Goal: Complete application form

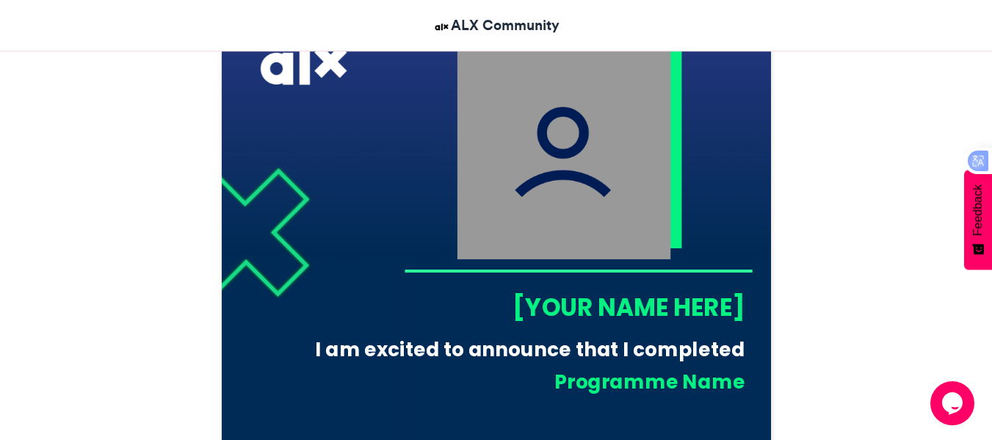
scroll to position [514, 0]
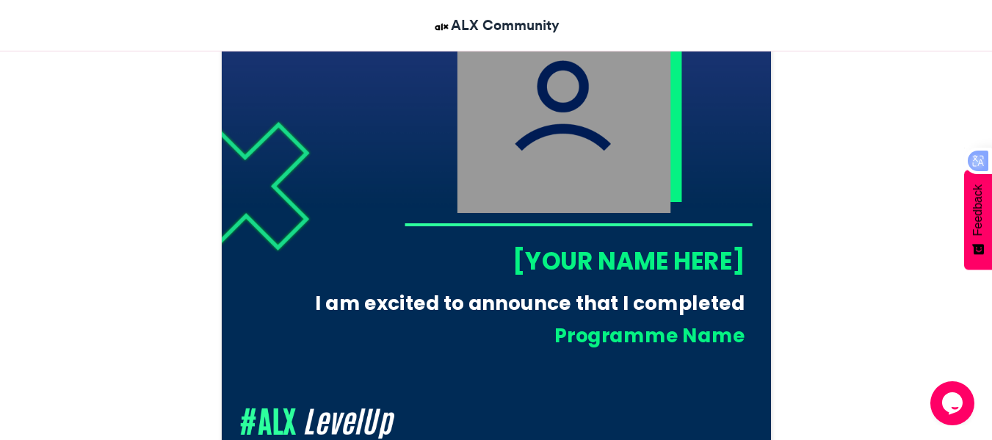
click at [646, 278] on div "[YOUR NAME HERE]" at bounding box center [574, 261] width 341 height 34
click at [631, 179] on img at bounding box center [564, 106] width 214 height 214
click at [672, 276] on div "[YOUR NAME HERE]" at bounding box center [574, 261] width 341 height 34
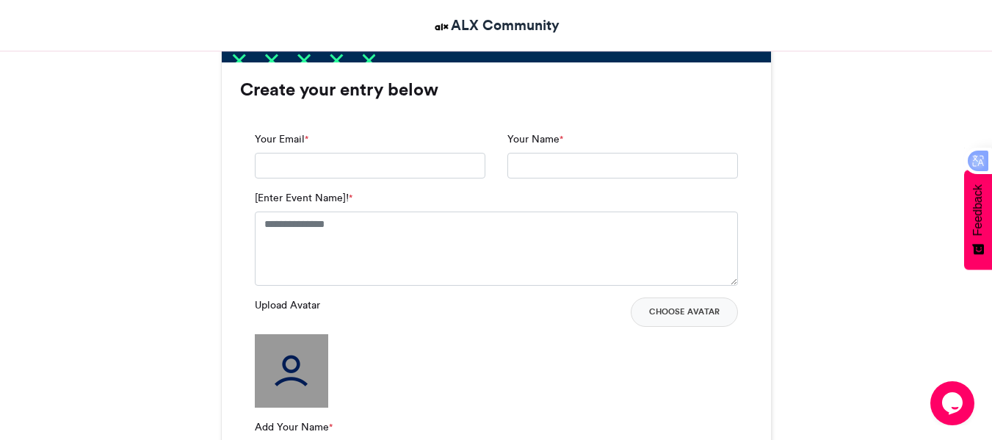
scroll to position [955, 0]
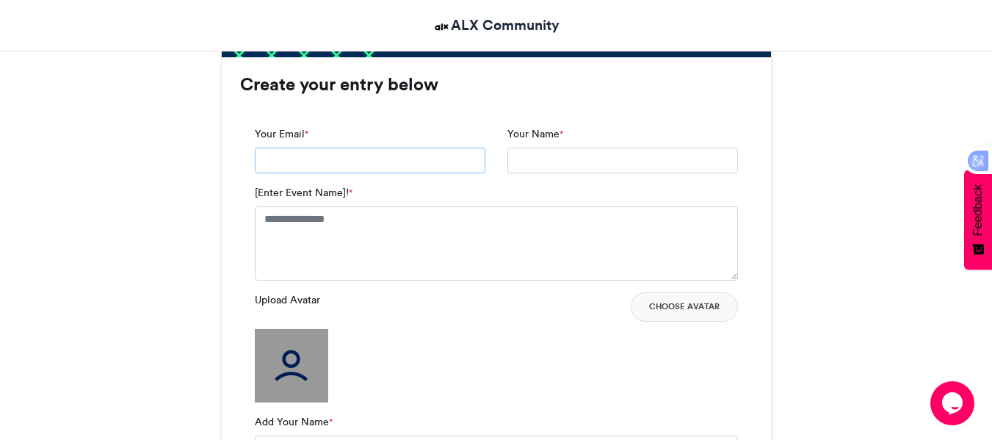
click at [315, 174] on input "Your Email *" at bounding box center [370, 161] width 231 height 26
type input "**********"
click at [537, 174] on input "Your Name *" at bounding box center [622, 161] width 231 height 26
type input "**********"
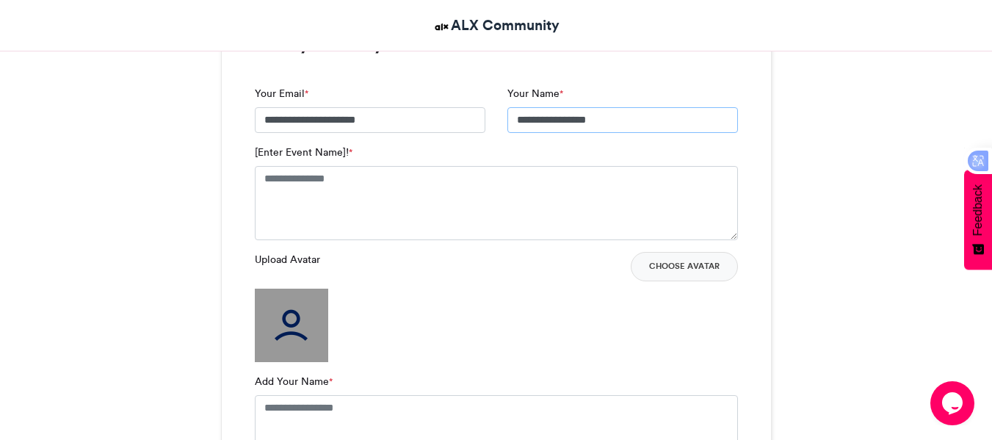
scroll to position [1028, 0]
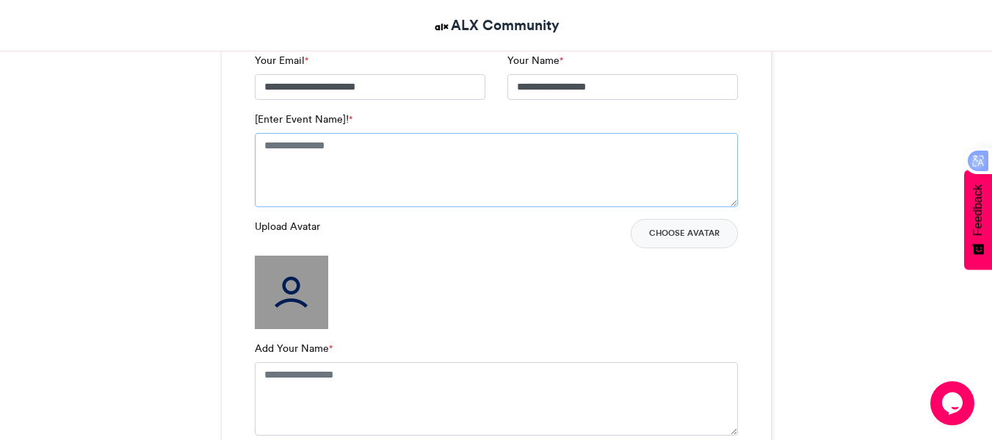
click at [326, 170] on textarea "[Enter Event Name]! *" at bounding box center [496, 169] width 483 height 73
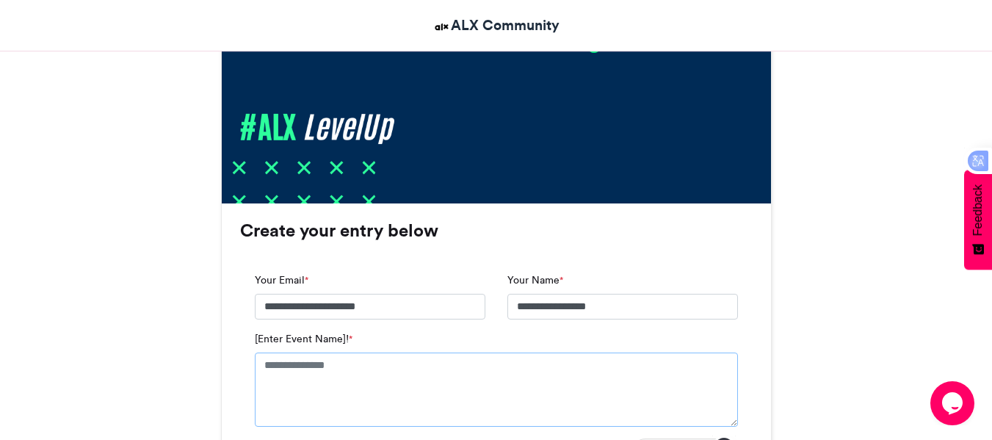
scroll to position [955, 0]
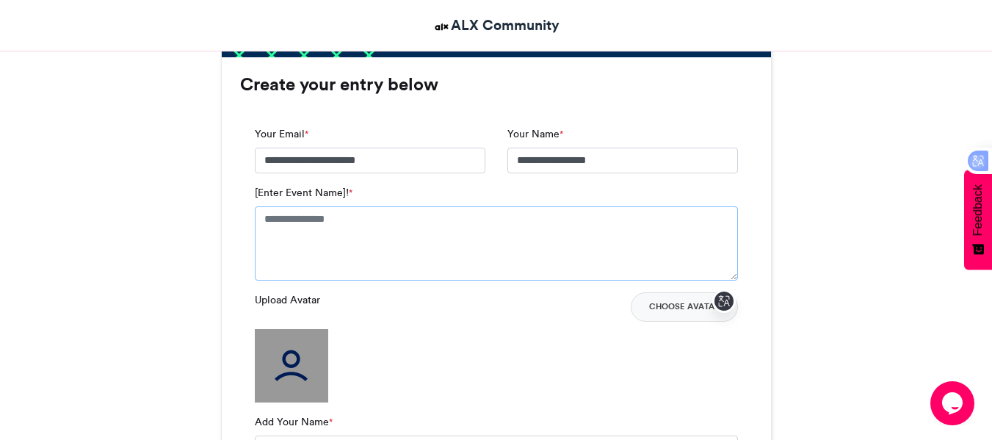
click at [355, 261] on textarea "[Enter Event Name]! *" at bounding box center [496, 242] width 483 height 73
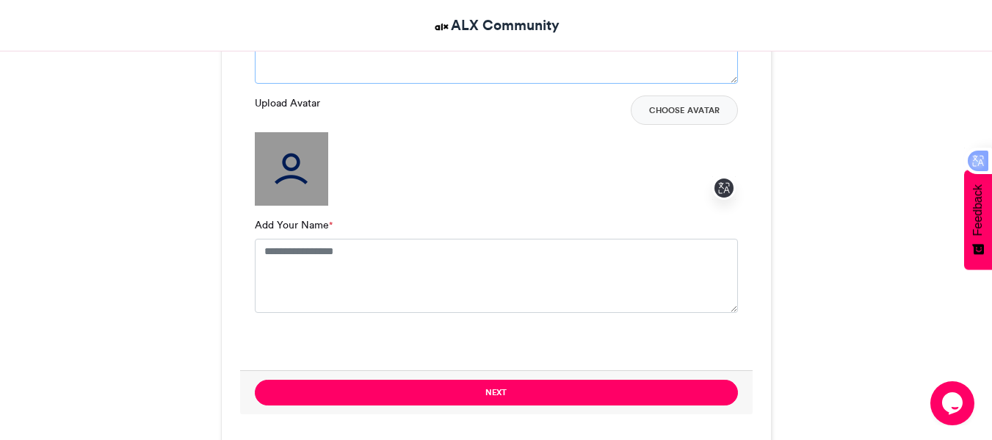
scroll to position [1175, 0]
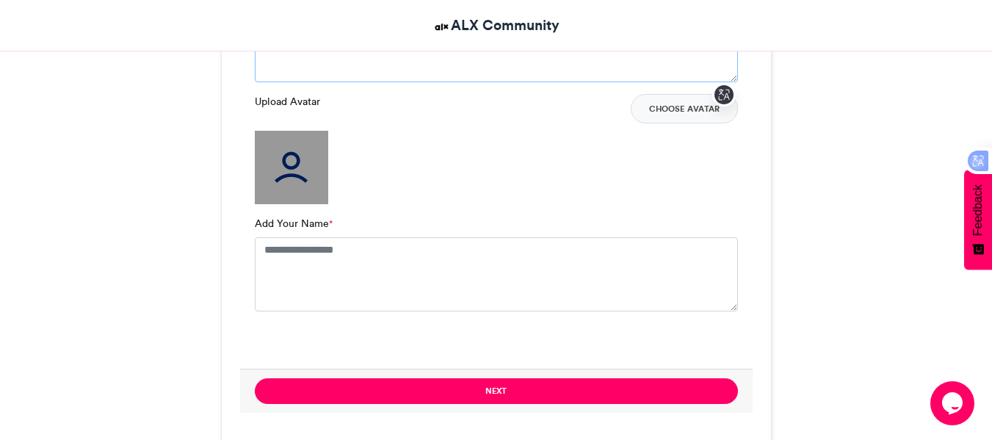
type textarea "**********"
click at [296, 201] on img at bounding box center [291, 167] width 73 height 73
click at [684, 123] on button "Choose Avatar" at bounding box center [684, 108] width 107 height 29
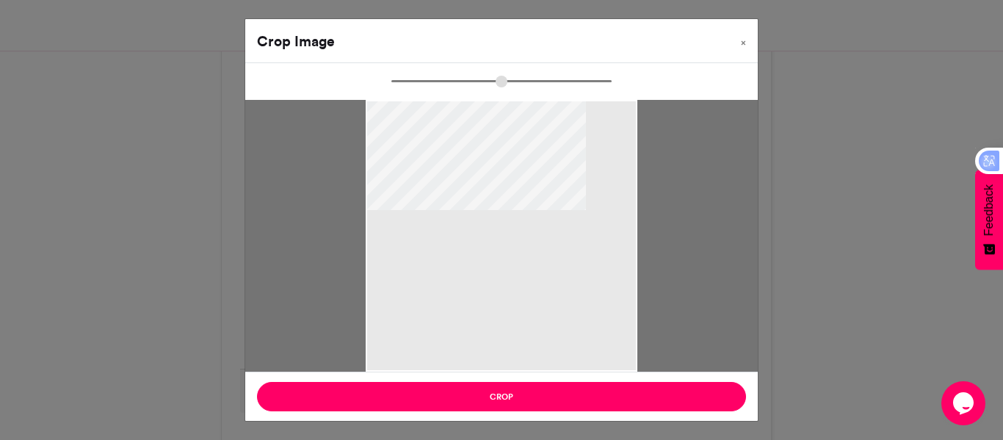
type input "******"
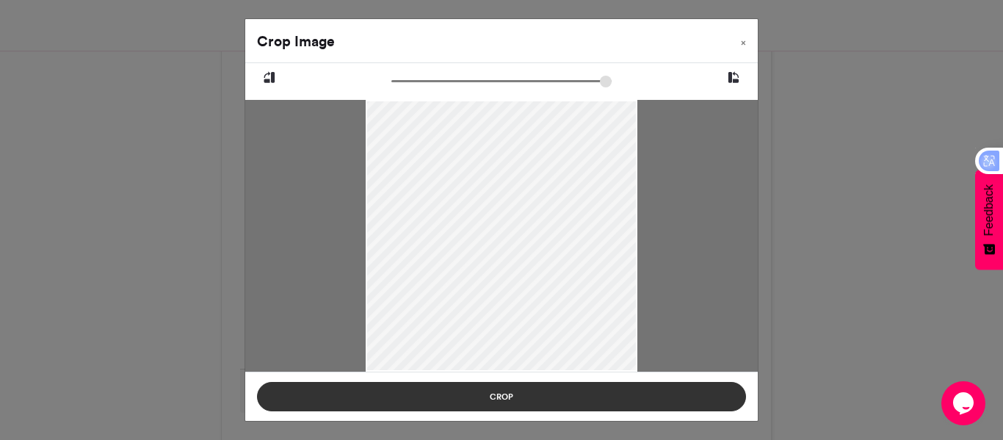
click at [506, 391] on button "Crop" at bounding box center [501, 396] width 489 height 29
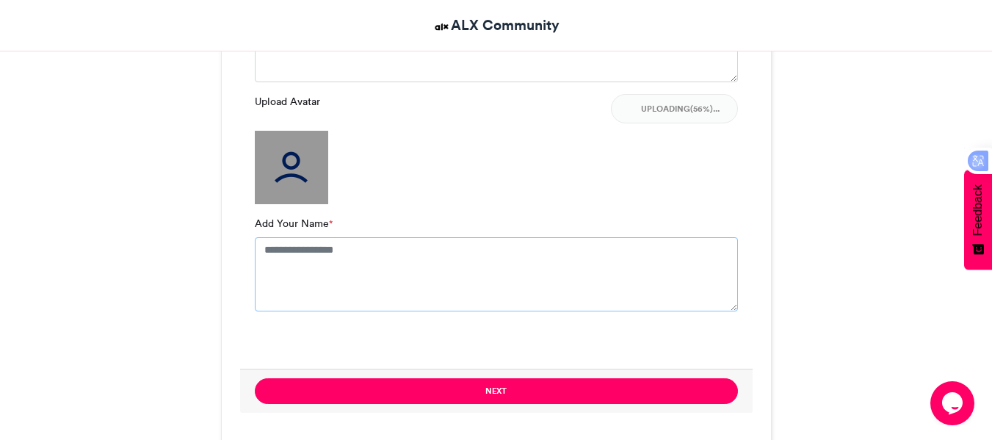
click at [330, 277] on textarea "Add Your Name *" at bounding box center [496, 273] width 483 height 73
type textarea "**********"
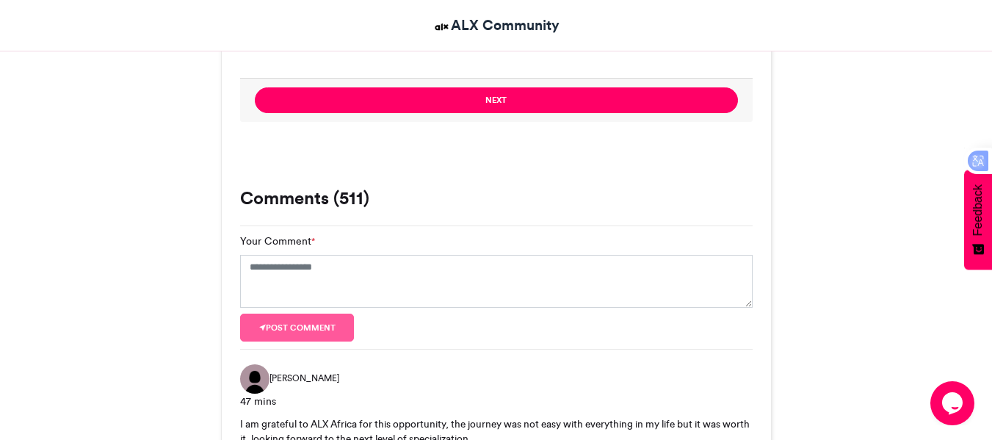
scroll to position [1469, 0]
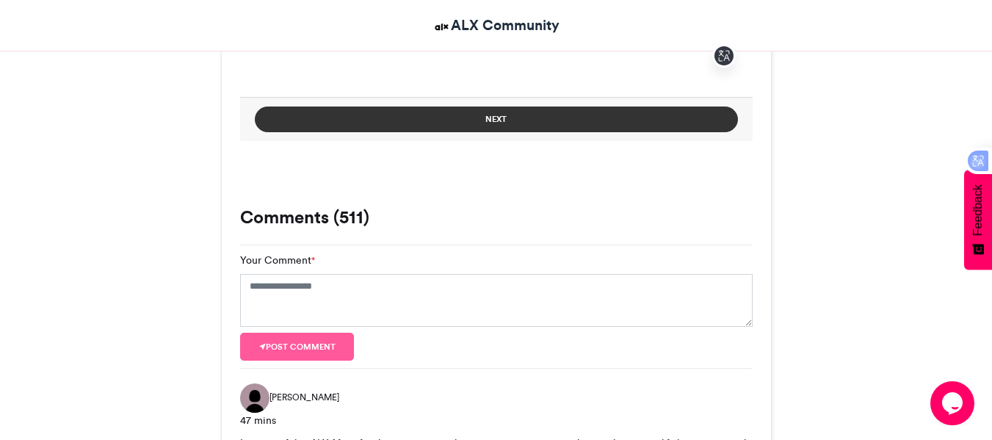
click at [481, 132] on button "Next" at bounding box center [496, 119] width 483 height 26
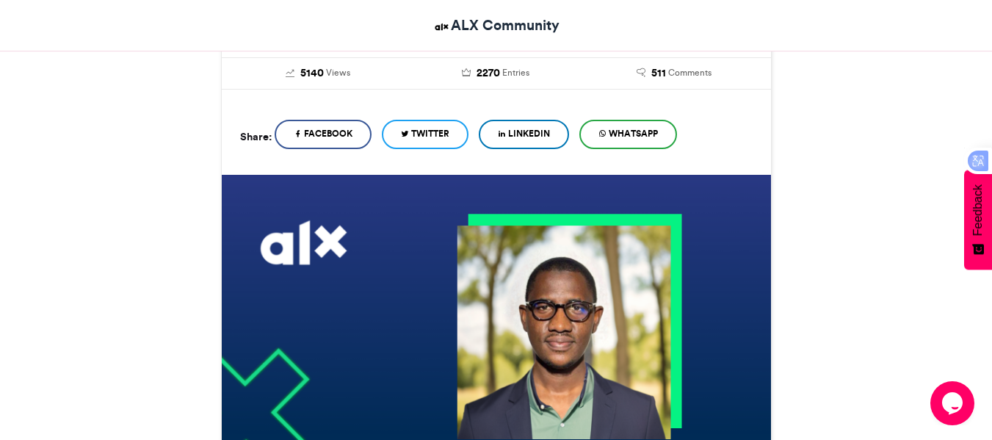
scroll to position [220, 0]
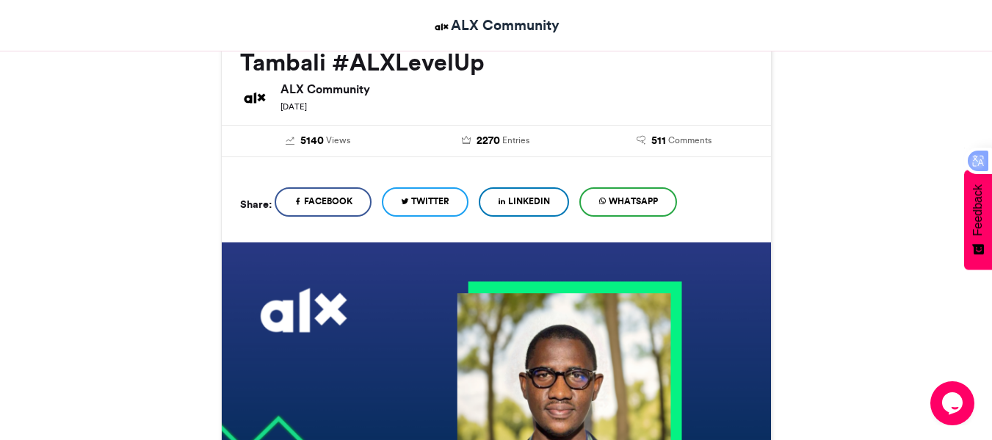
click at [532, 217] on link "LinkedIn" at bounding box center [524, 201] width 90 height 29
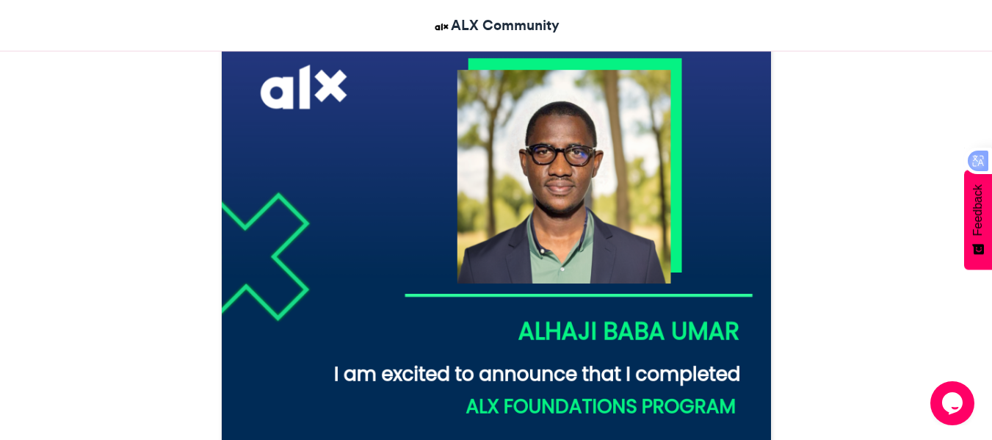
scroll to position [367, 0]
